Goal: Task Accomplishment & Management: Use online tool/utility

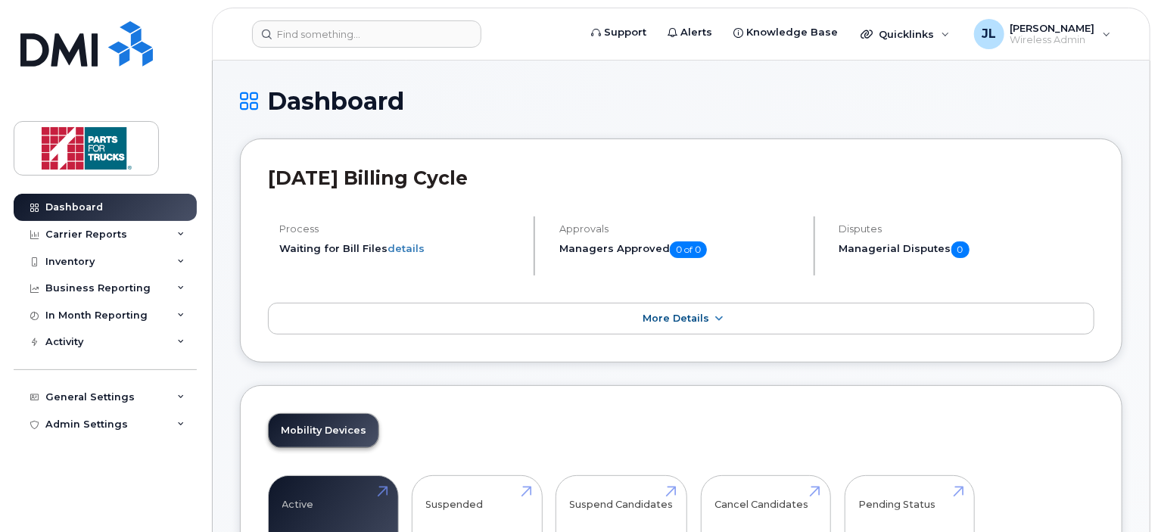
click at [82, 256] on div "Inventory" at bounding box center [69, 262] width 49 height 12
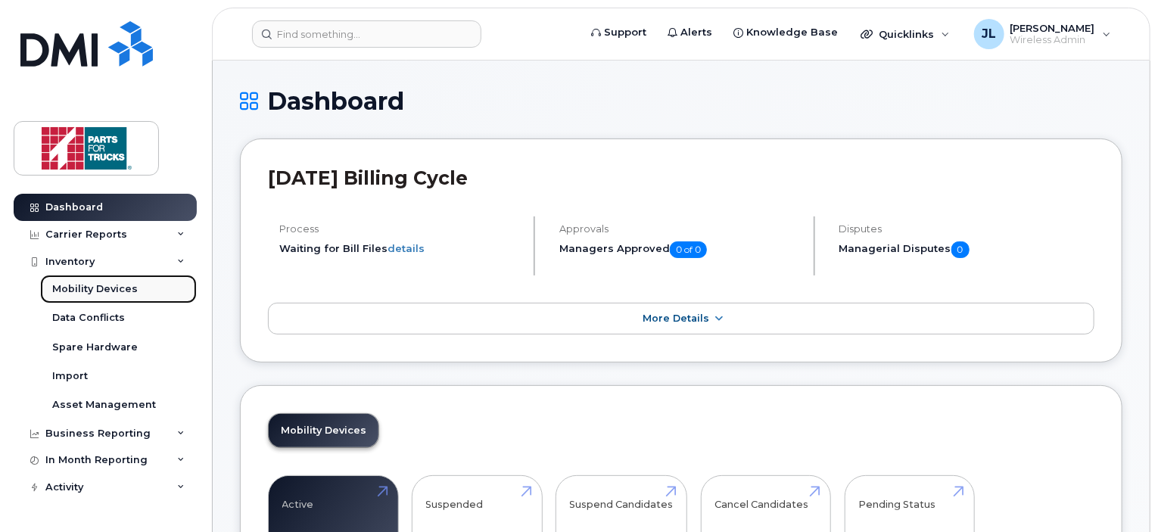
drag, startPoint x: 84, startPoint y: 293, endPoint x: 95, endPoint y: 294, distance: 10.6
click at [85, 294] on div "Mobility Devices" at bounding box center [94, 289] width 85 height 14
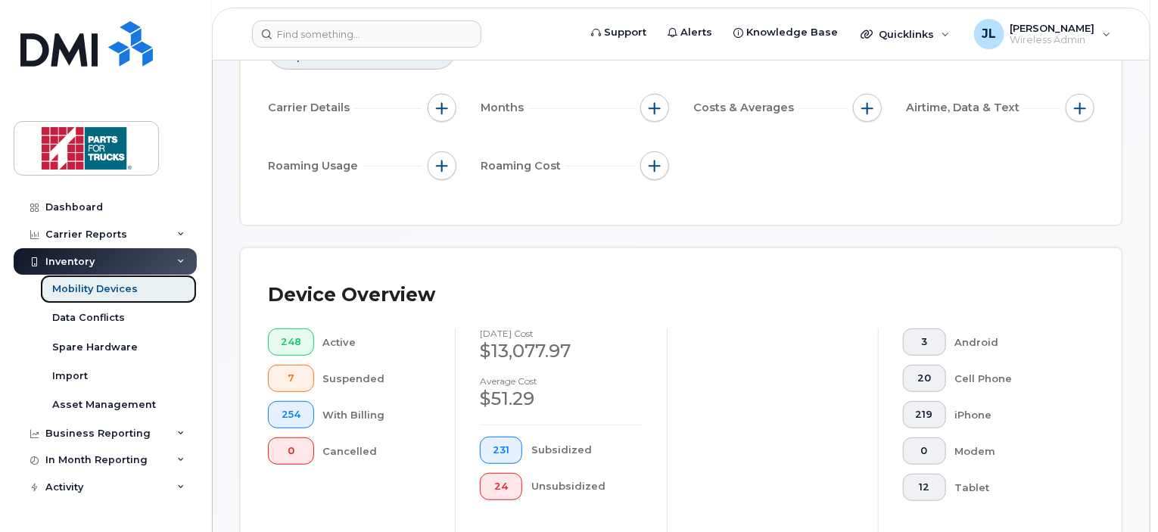
scroll to position [569, 0]
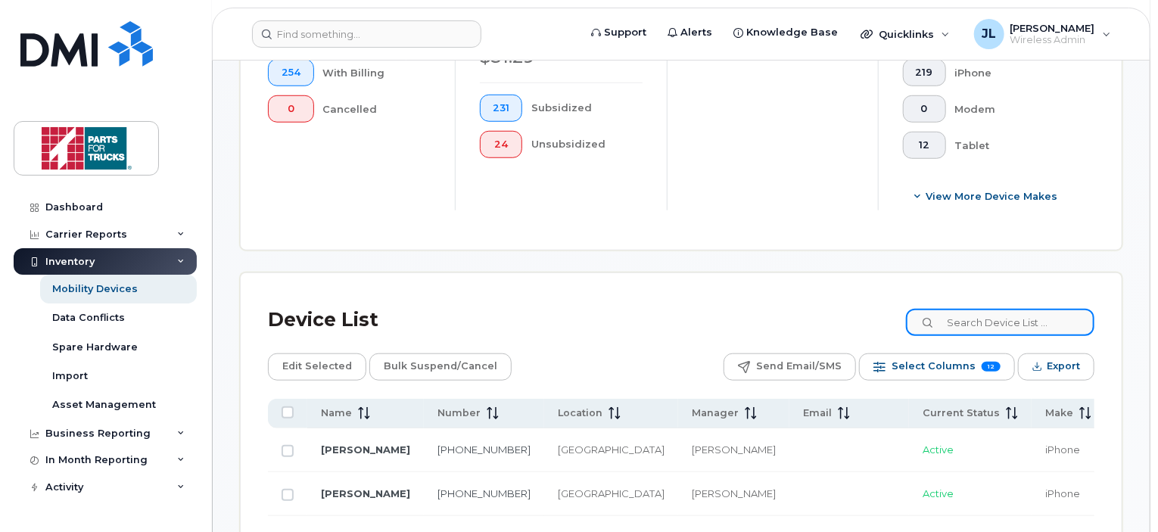
click at [985, 331] on input at bounding box center [1000, 322] width 188 height 27
type input "4220"
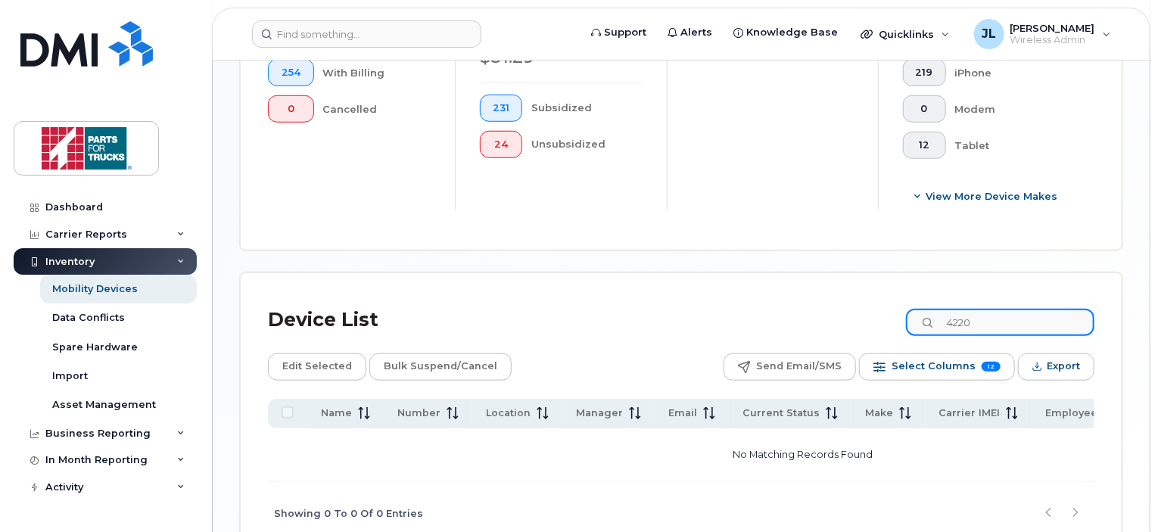
drag, startPoint x: 1005, startPoint y: 327, endPoint x: 850, endPoint y: 327, distance: 154.3
click at [851, 327] on div "Device List 4220" at bounding box center [681, 319] width 826 height 39
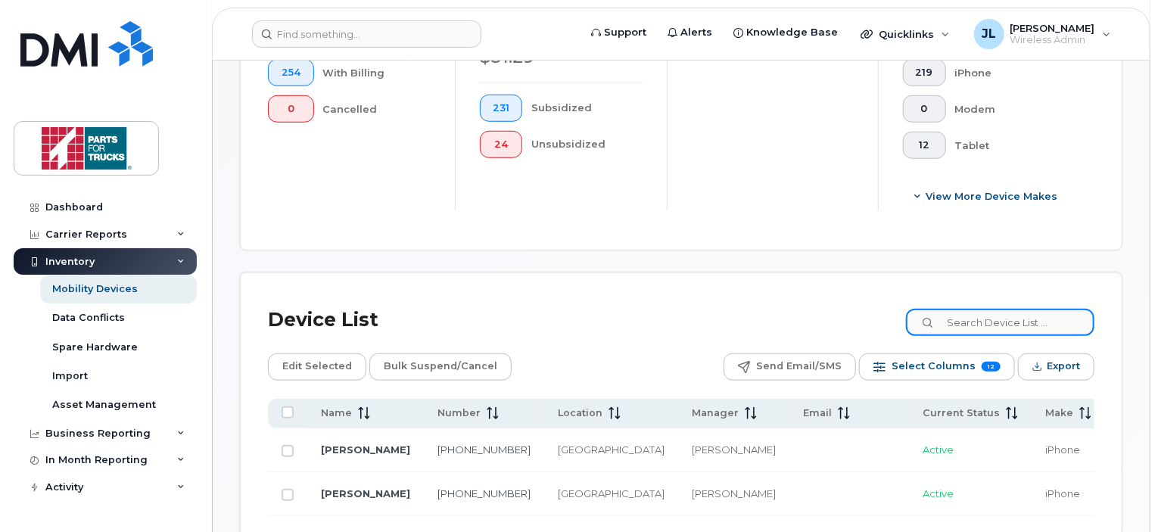
paste input "902.221.4220"
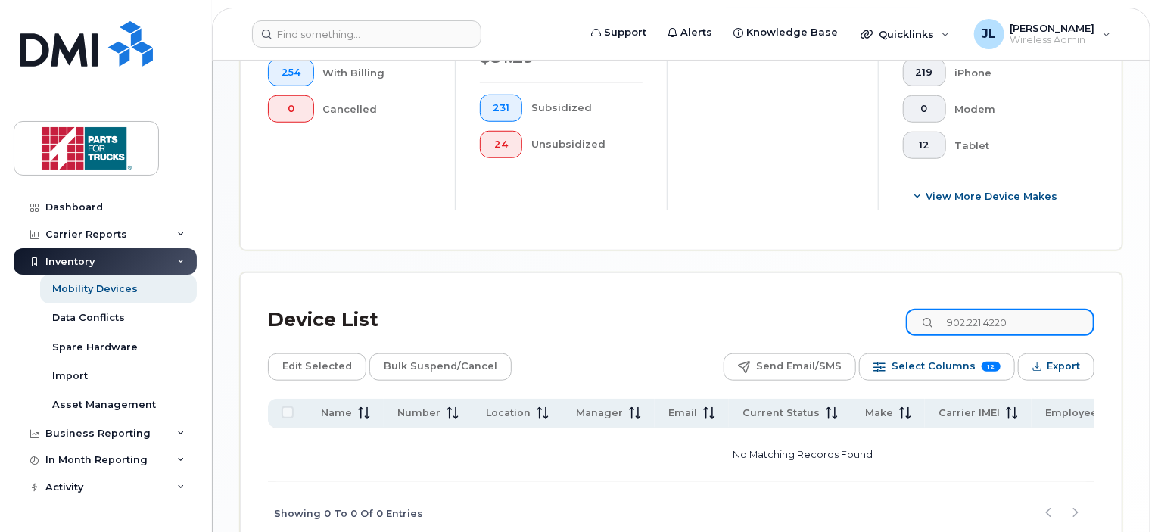
click at [978, 322] on input "902.221.4220" at bounding box center [1000, 322] width 188 height 27
click at [994, 322] on input "902221.4220" at bounding box center [1000, 322] width 188 height 27
click at [1030, 319] on input "9022214220" at bounding box center [1000, 322] width 188 height 27
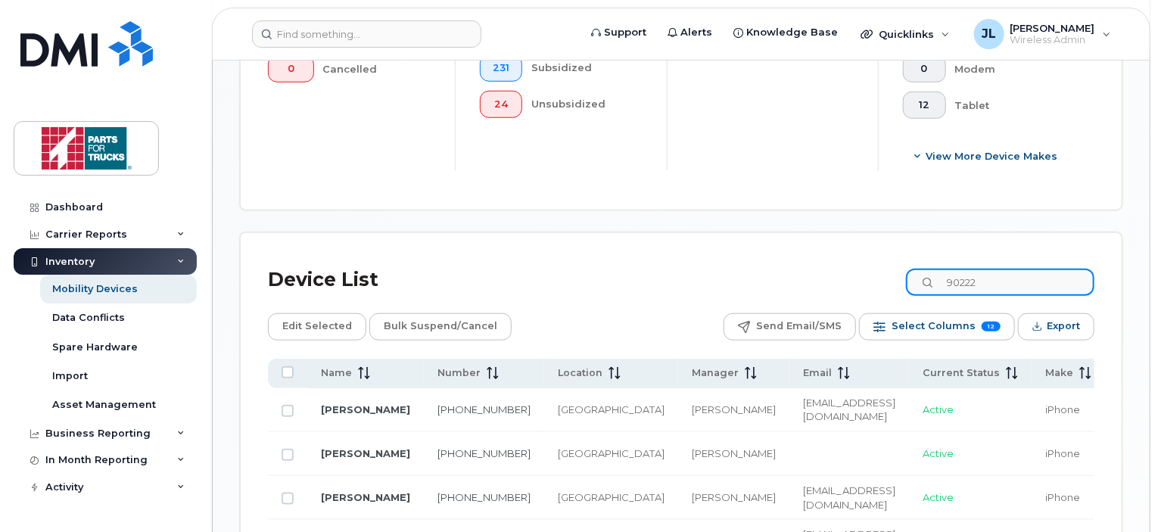
scroll to position [796, 0]
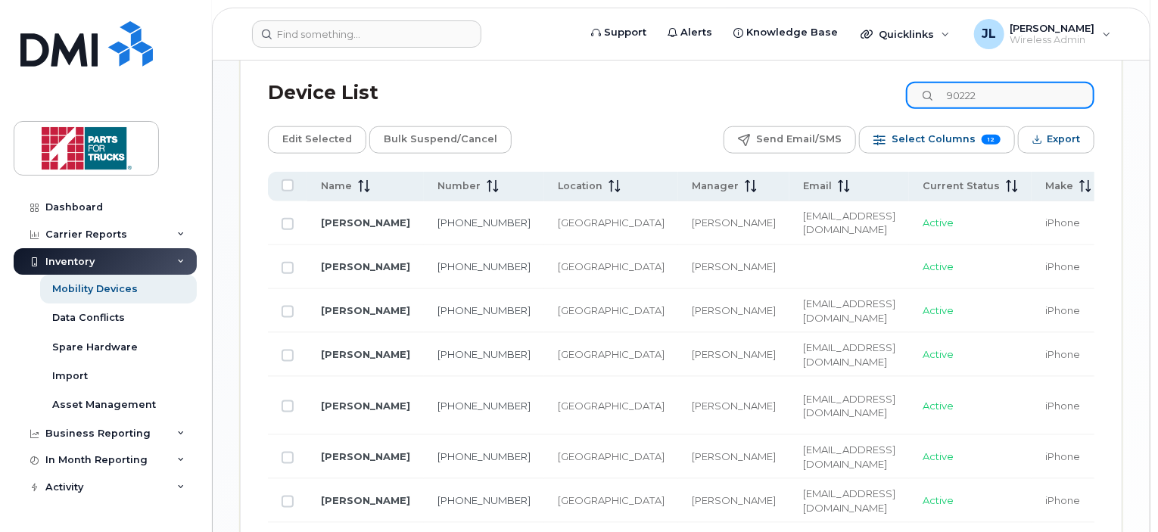
type input "90222"
